Goal: Information Seeking & Learning: Understand process/instructions

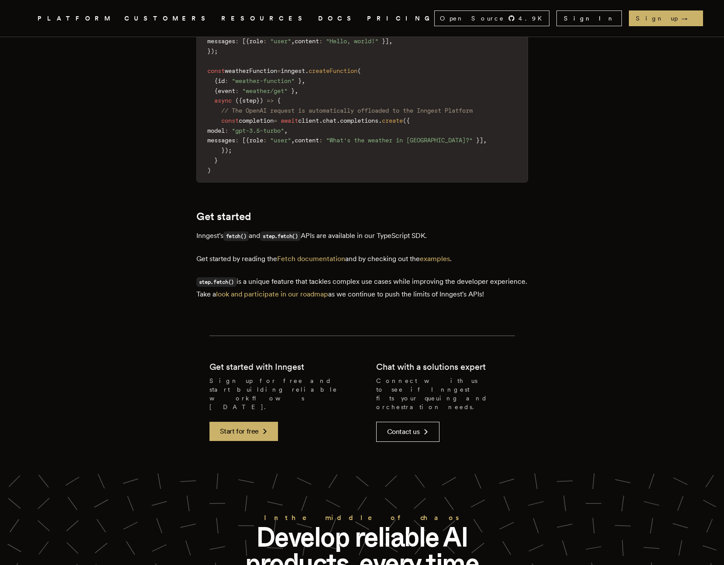
scroll to position [1797, 0]
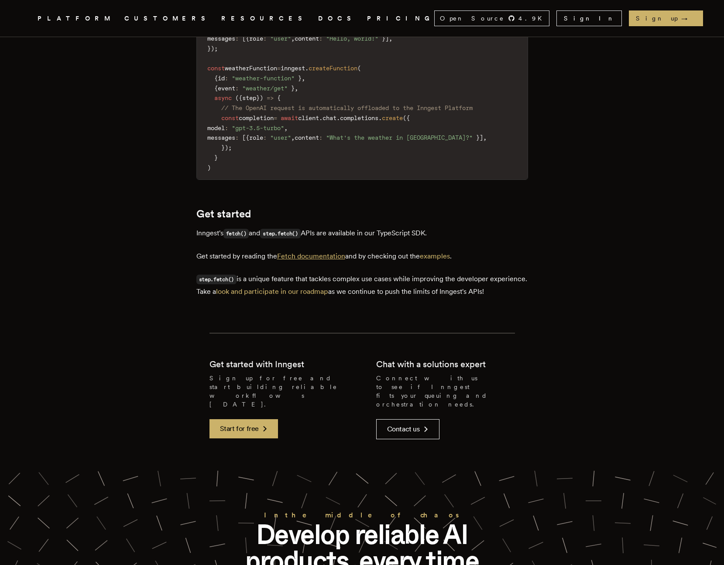
click at [297, 260] on link "Fetch documentation" at bounding box center [311, 256] width 68 height 8
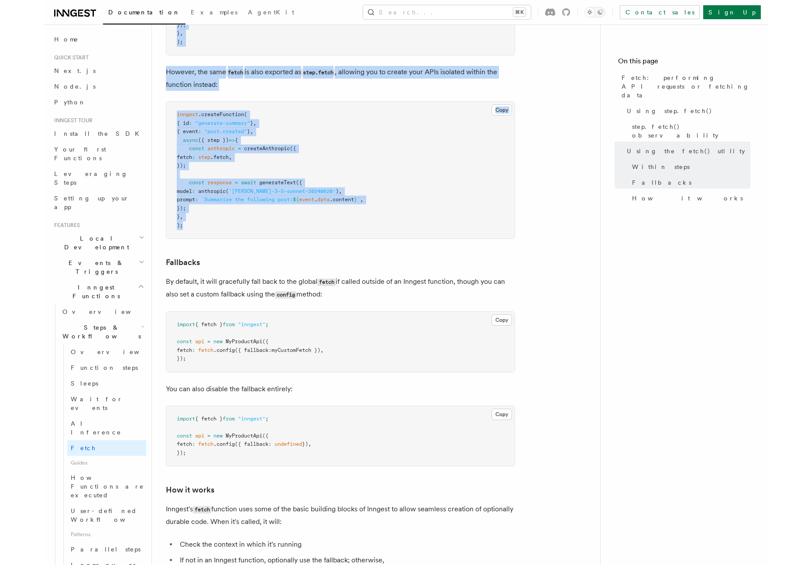
scroll to position [1883, 0]
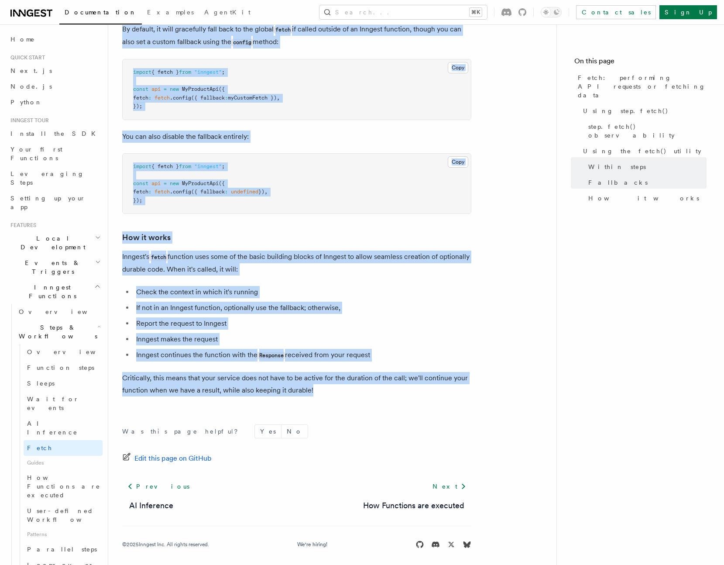
drag, startPoint x: 124, startPoint y: 61, endPoint x: 358, endPoint y: 382, distance: 397.6
copy article "Fetch: performing API requests or fetching data TypeScript only The Inngest Typ…"
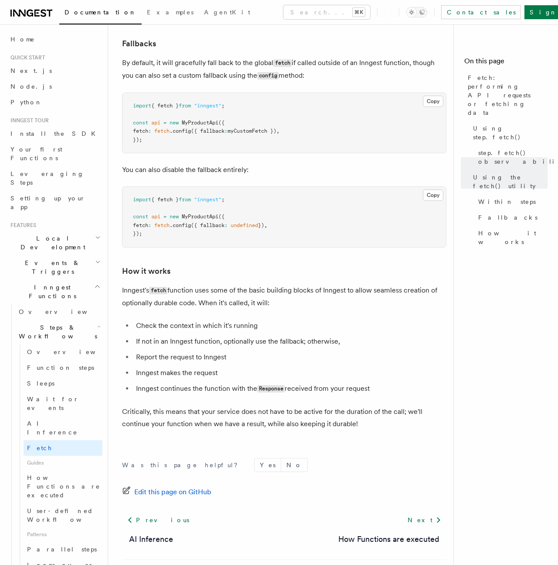
click at [458, 249] on nav "On this page Fetch: performing API requests or fetching data Using step.fetch()…" at bounding box center [506, 294] width 105 height 540
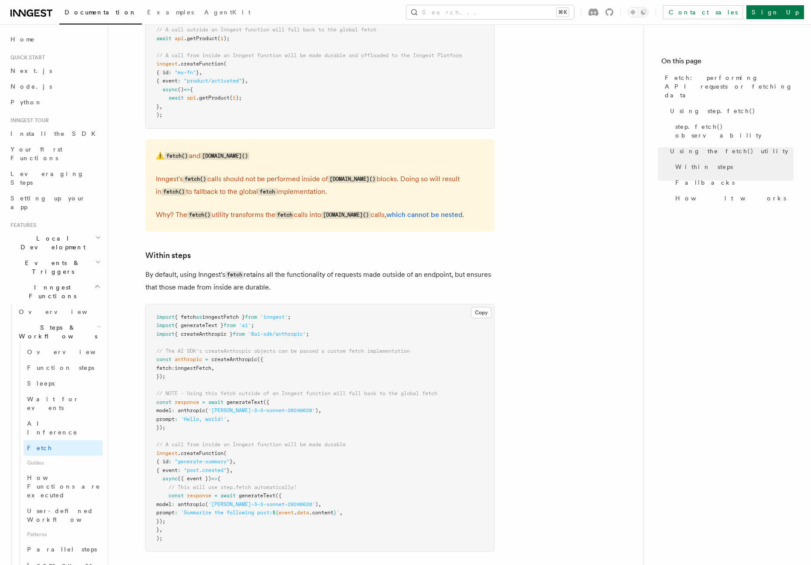
scroll to position [0, 0]
